Goal: Information Seeking & Learning: Learn about a topic

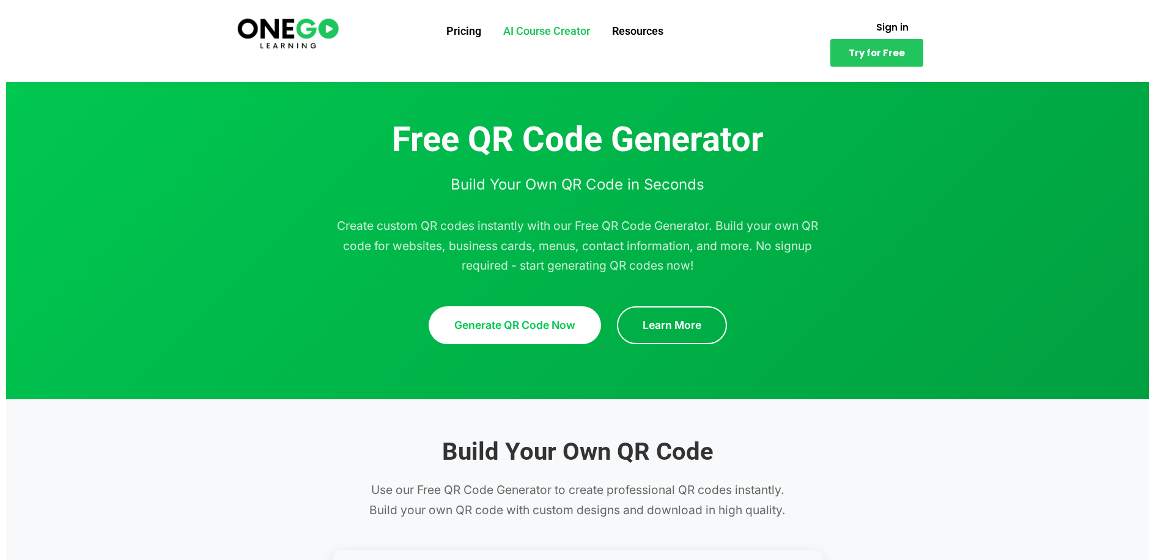
click at [530, 35] on link "AI Course Creator" at bounding box center [546, 31] width 109 height 32
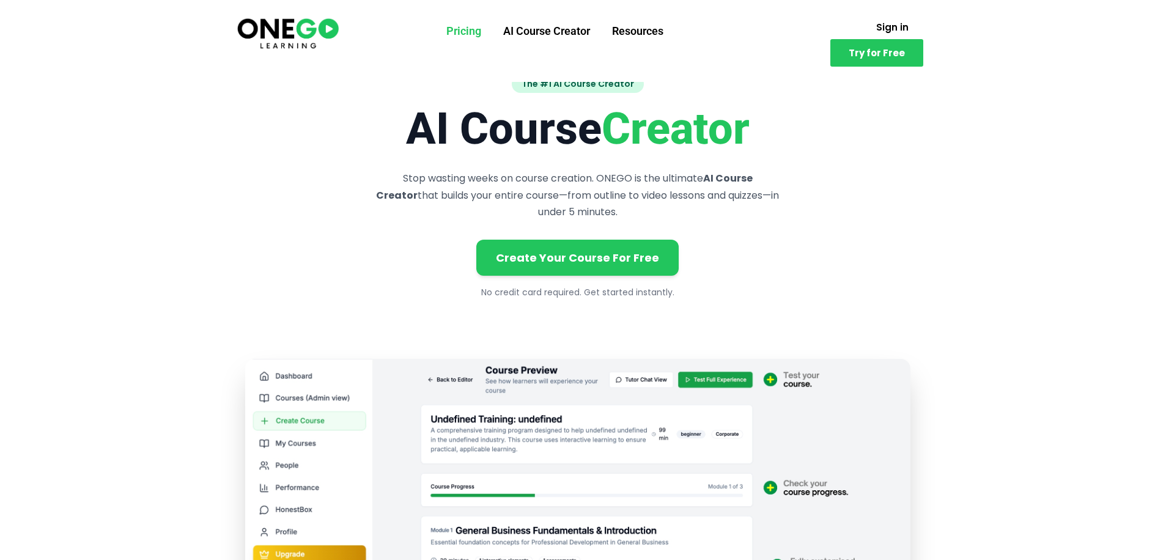
click at [456, 23] on link "Pricing" at bounding box center [464, 31] width 57 height 32
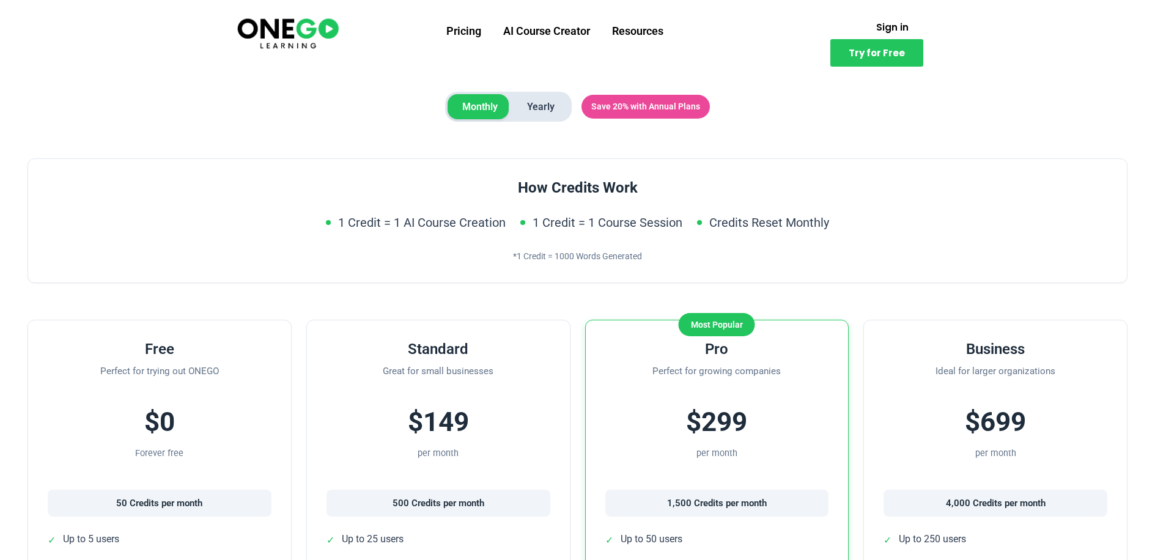
scroll to position [61, 0]
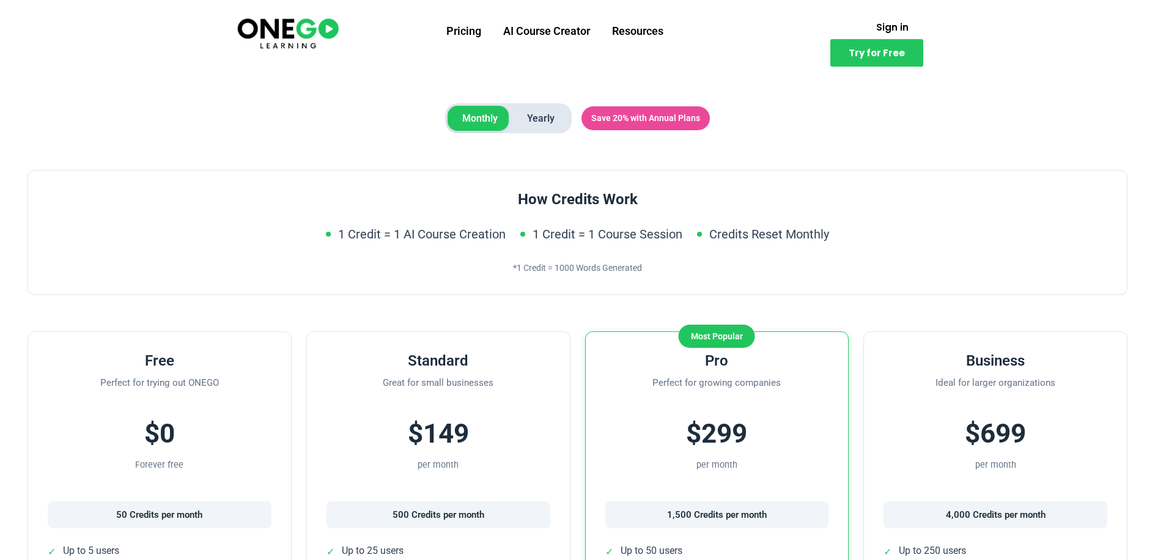
click at [547, 121] on span "Yearly" at bounding box center [541, 119] width 57 height 26
click at [481, 122] on span "Monthly" at bounding box center [480, 119] width 65 height 26
click at [524, 121] on span "Yearly" at bounding box center [541, 119] width 57 height 26
click at [486, 121] on span "Monthly" at bounding box center [480, 119] width 65 height 26
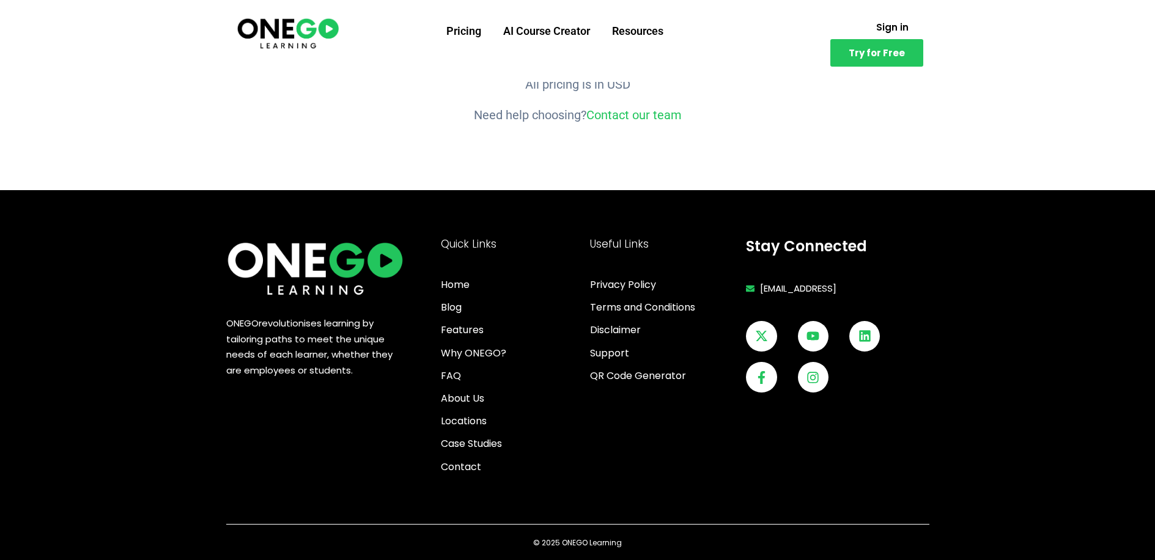
scroll to position [1656, 0]
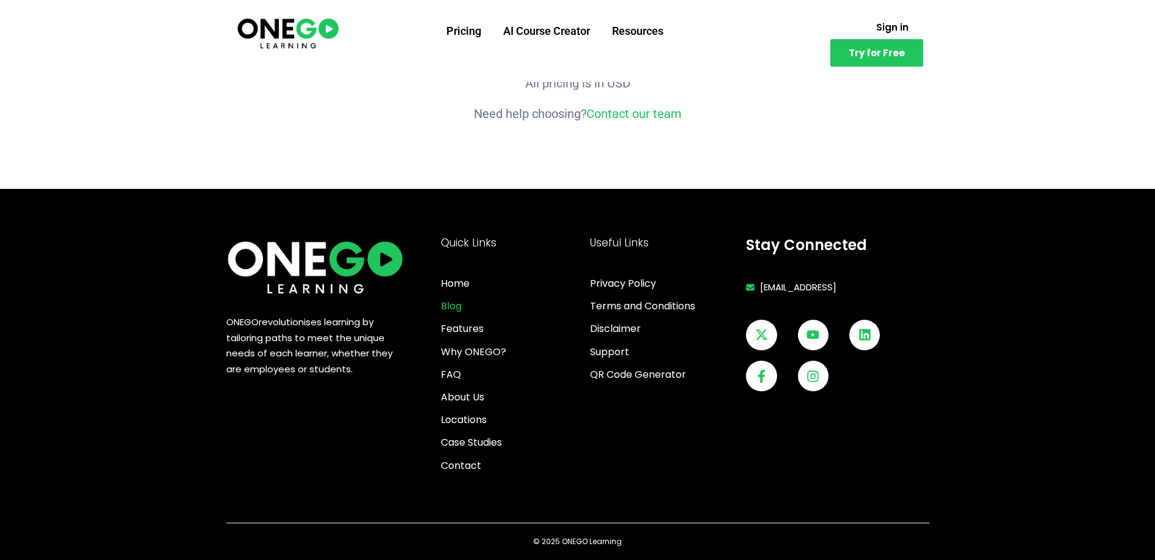
click at [452, 306] on span "Blog" at bounding box center [451, 306] width 21 height 17
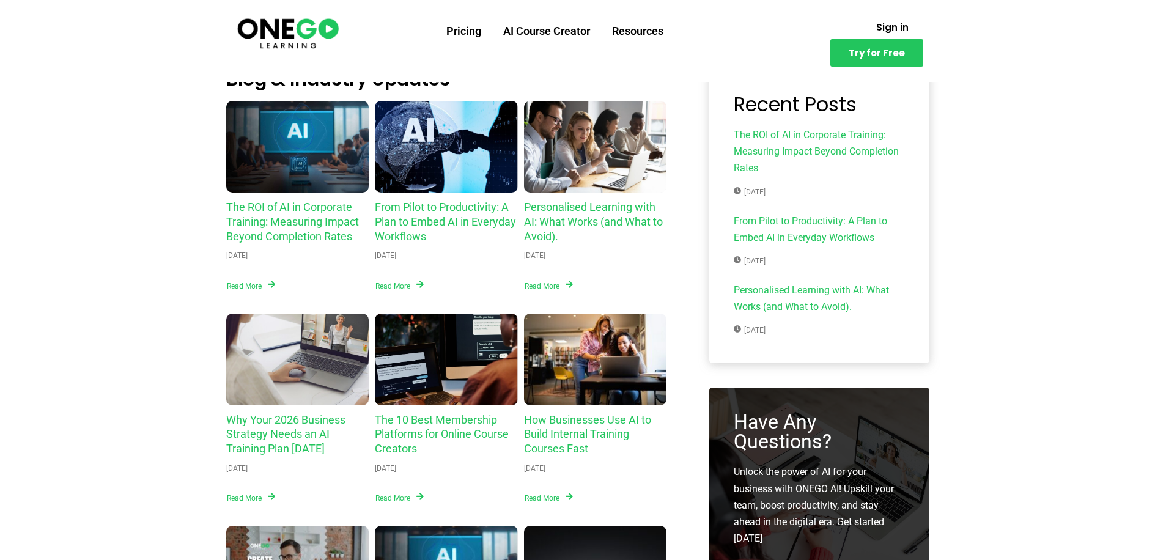
click at [299, 39] on img at bounding box center [288, 32] width 105 height 35
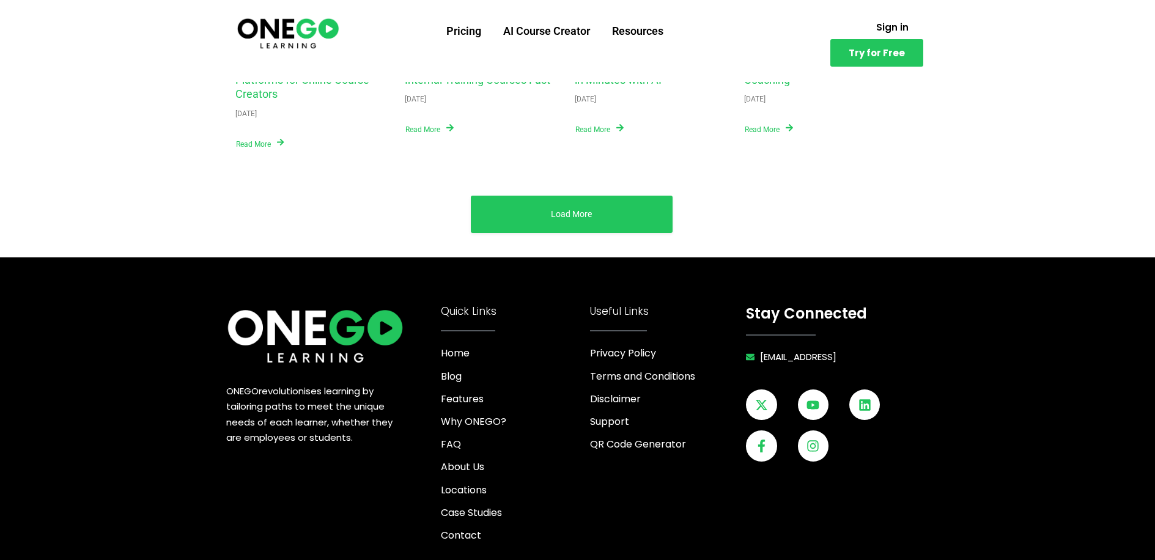
scroll to position [4753, 0]
